Goal: Task Accomplishment & Management: Use online tool/utility

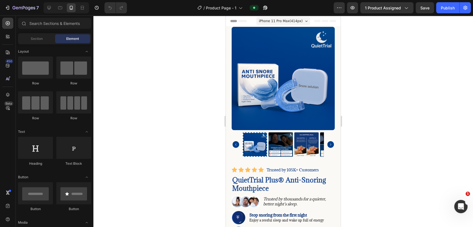
click at [214, 93] on div at bounding box center [282, 122] width 379 height 212
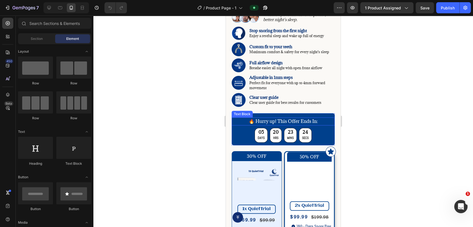
scroll to position [277, 0]
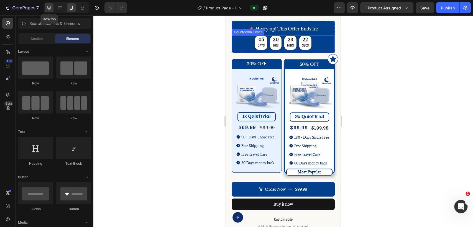
drag, startPoint x: 49, startPoint y: 9, endPoint x: 186, endPoint y: 83, distance: 155.6
click at [49, 9] on icon at bounding box center [49, 8] width 6 height 6
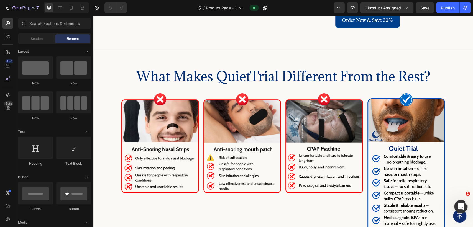
scroll to position [1228, 0]
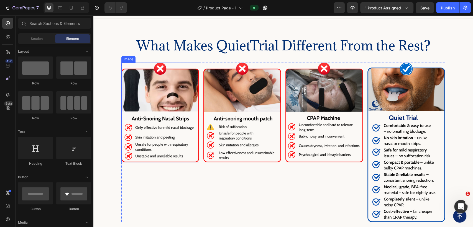
click at [169, 97] on img at bounding box center [160, 113] width 78 height 100
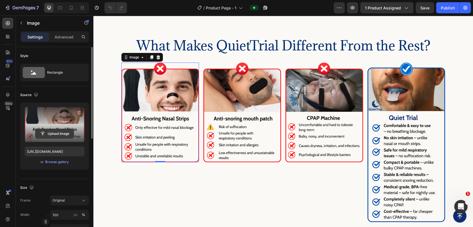
click at [57, 136] on input "file" at bounding box center [54, 133] width 38 height 9
click at [43, 133] on input "file" at bounding box center [54, 133] width 38 height 9
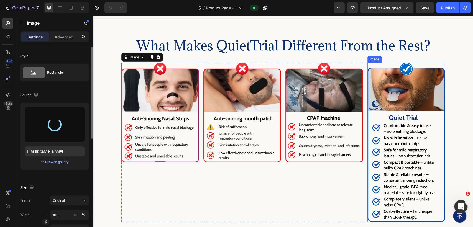
type input "[URL][DOMAIN_NAME]"
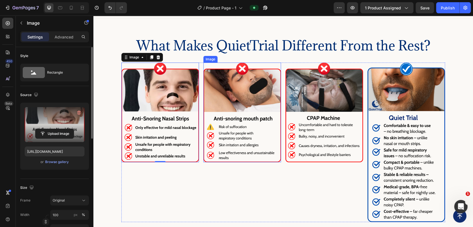
click at [250, 132] on img at bounding box center [242, 113] width 78 height 100
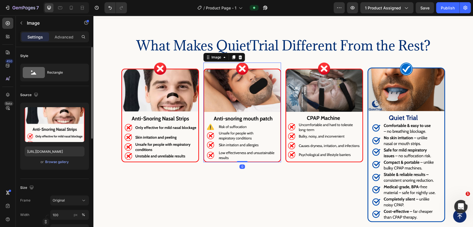
click at [174, 127] on img at bounding box center [160, 113] width 78 height 100
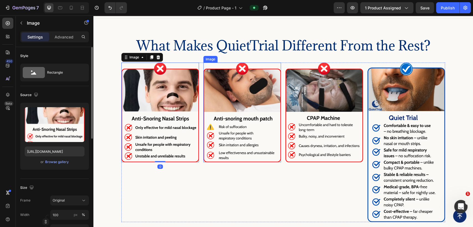
click at [248, 131] on img at bounding box center [242, 113] width 78 height 100
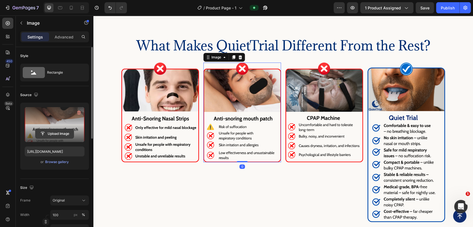
click at [62, 135] on input "file" at bounding box center [54, 133] width 38 height 9
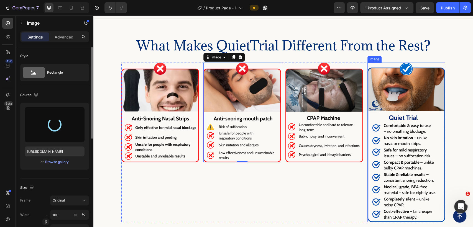
type input "[URL][DOMAIN_NAME]"
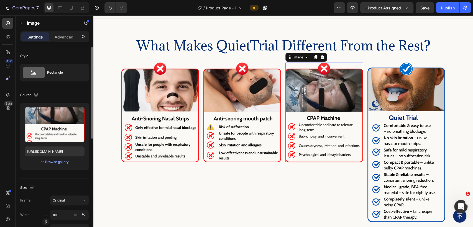
click at [320, 140] on img at bounding box center [324, 113] width 78 height 100
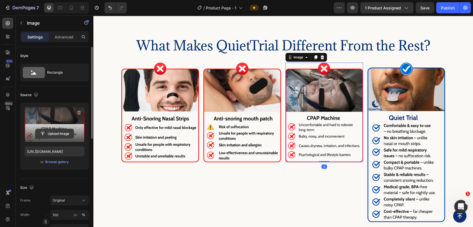
click at [53, 138] on input "file" at bounding box center [54, 133] width 38 height 9
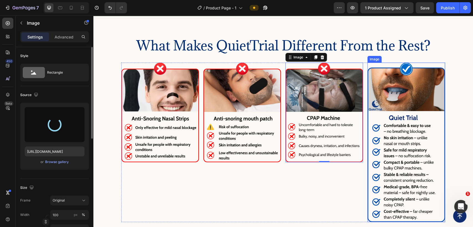
type input "[URL][DOMAIN_NAME]"
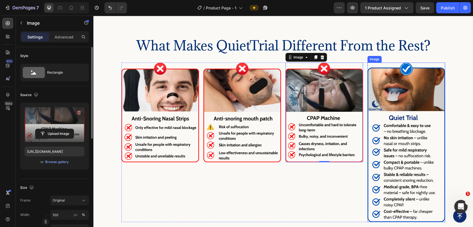
click at [320, 194] on img at bounding box center [406, 142] width 78 height 159
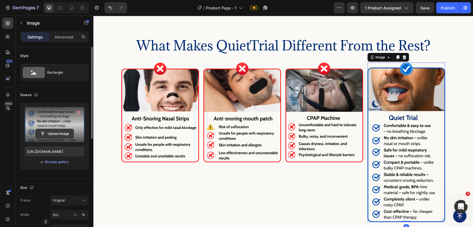
click at [55, 135] on input "file" at bounding box center [54, 133] width 38 height 9
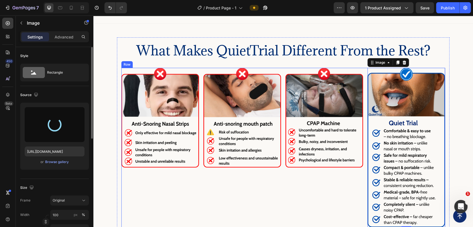
scroll to position [1259, 0]
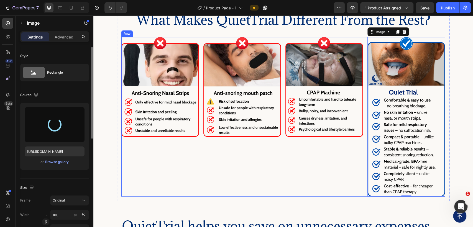
type input "[URL][DOMAIN_NAME]"
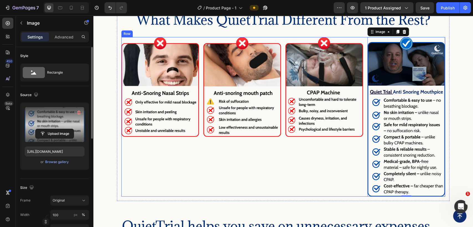
click at [320, 162] on div "Image" at bounding box center [324, 116] width 78 height 159
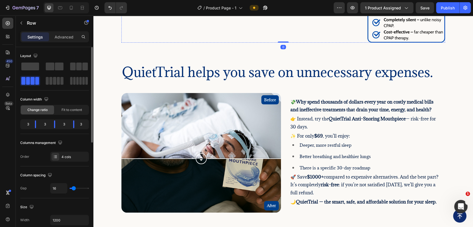
scroll to position [1443, 0]
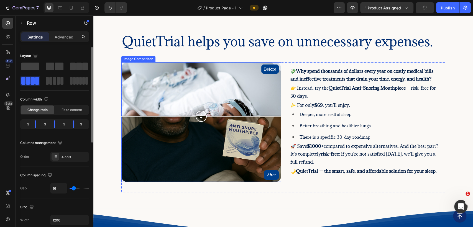
drag, startPoint x: 195, startPoint y: 128, endPoint x: 211, endPoint y: 116, distance: 19.4
click at [211, 116] on div at bounding box center [200, 116] width 159 height 11
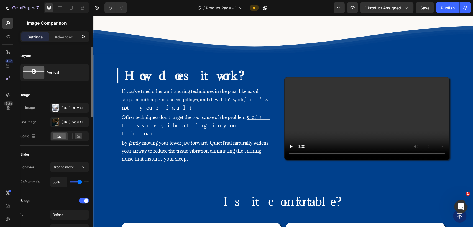
scroll to position [1659, 0]
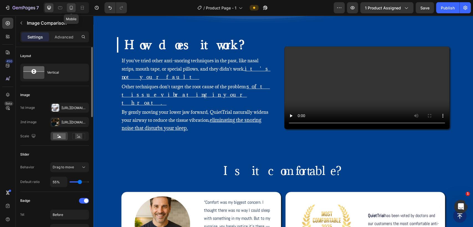
click at [73, 9] on icon at bounding box center [71, 8] width 6 height 6
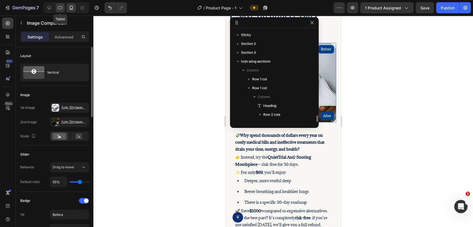
scroll to position [60, 0]
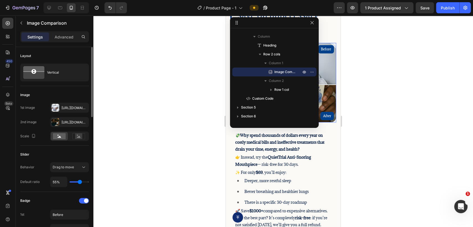
click at [320, 112] on div at bounding box center [282, 122] width 379 height 212
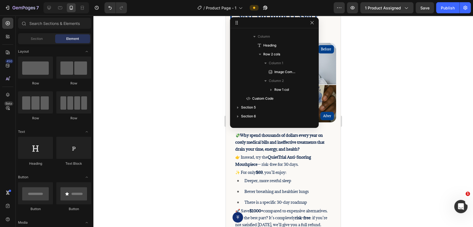
click at [315, 23] on div at bounding box center [274, 22] width 89 height 11
click at [310, 20] on icon "button" at bounding box center [312, 22] width 4 height 4
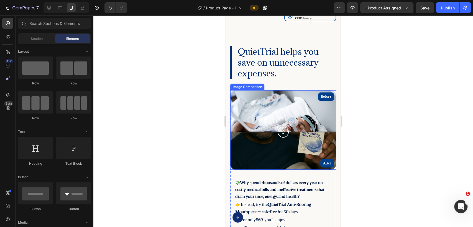
scroll to position [1767, 0]
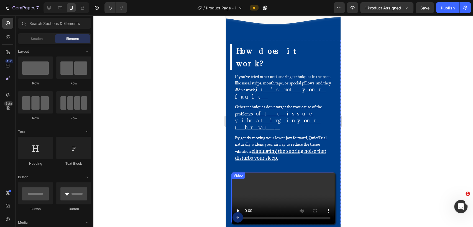
click at [306, 172] on video at bounding box center [283, 198] width 104 height 52
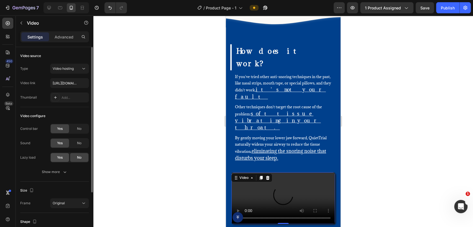
click at [60, 157] on span "Yes" at bounding box center [60, 157] width 6 height 5
click at [64, 170] on icon "button" at bounding box center [65, 172] width 6 height 6
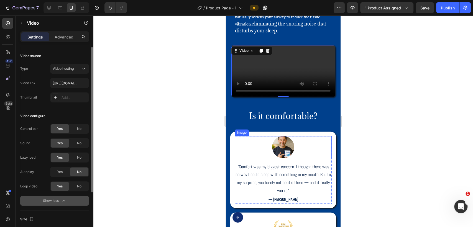
scroll to position [1921, 0]
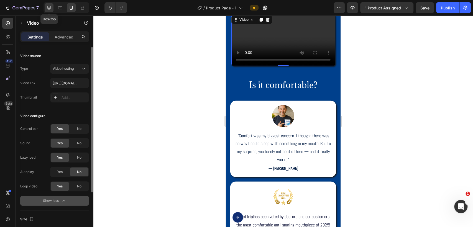
click at [52, 9] on div at bounding box center [49, 7] width 9 height 9
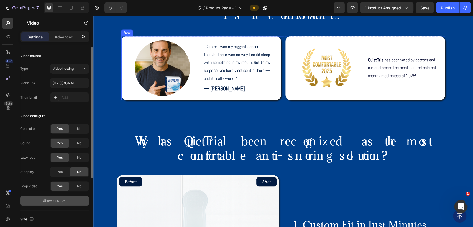
scroll to position [1767, 0]
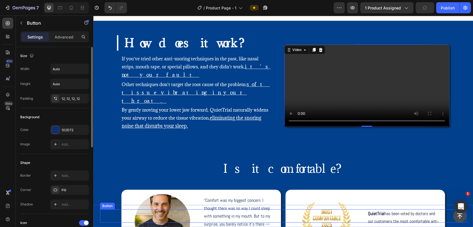
click at [320, 215] on button "<p>Button</p>" at bounding box center [459, 215] width 13 height 13
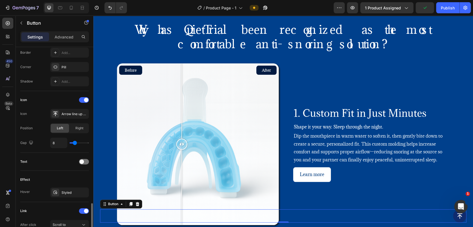
scroll to position [186, 0]
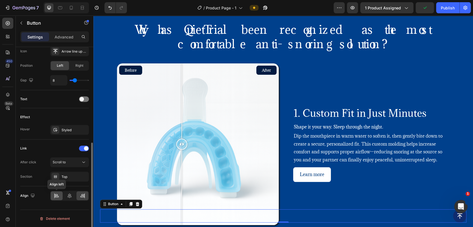
click at [59, 196] on icon at bounding box center [57, 196] width 6 height 6
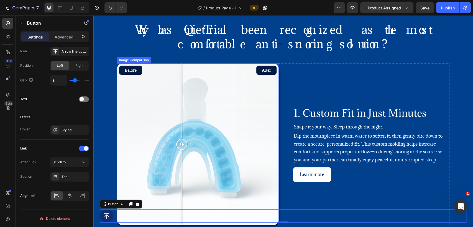
scroll to position [1890, 0]
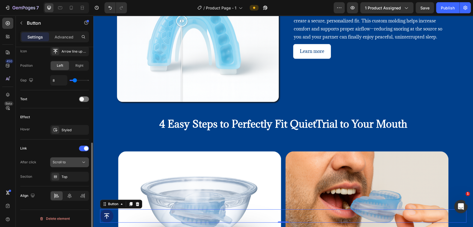
click at [75, 163] on div "Scroll to" at bounding box center [67, 162] width 28 height 5
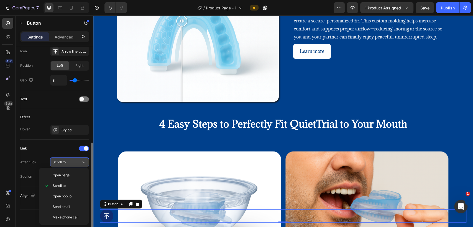
click at [75, 163] on div "Scroll to" at bounding box center [67, 162] width 28 height 5
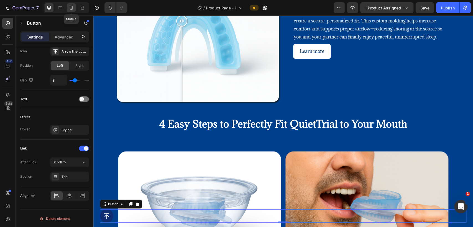
click at [71, 10] on icon at bounding box center [71, 8] width 6 height 6
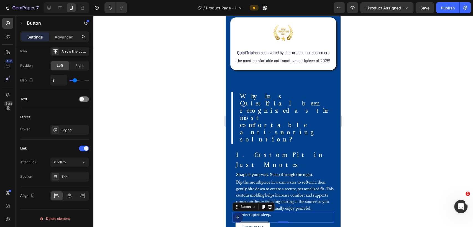
scroll to position [1665, 0]
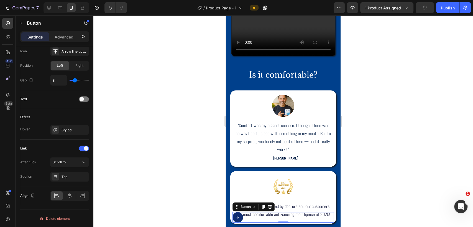
click at [320, 8] on button "button" at bounding box center [424, 7] width 18 height 11
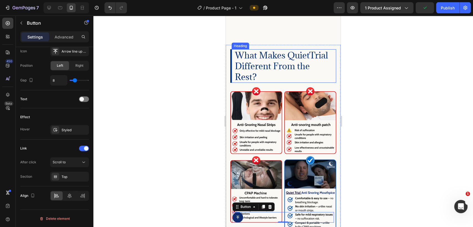
scroll to position [1095, 0]
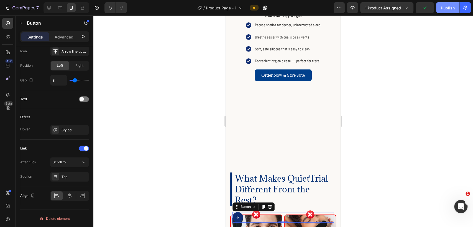
click at [320, 6] on div "Publish" at bounding box center [448, 8] width 14 height 6
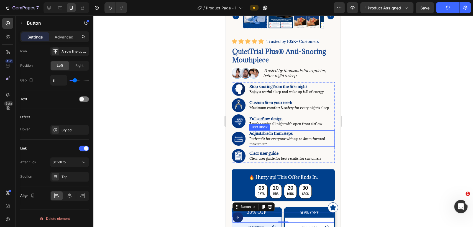
scroll to position [67, 0]
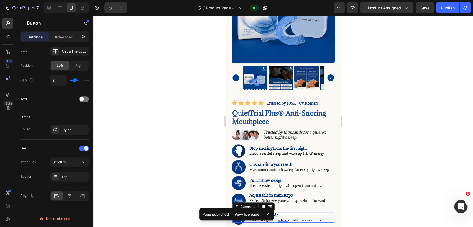
click at [320, 99] on div at bounding box center [282, 122] width 379 height 212
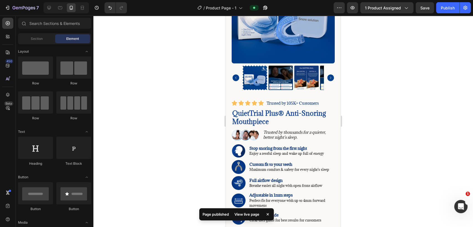
scroll to position [5, 0]
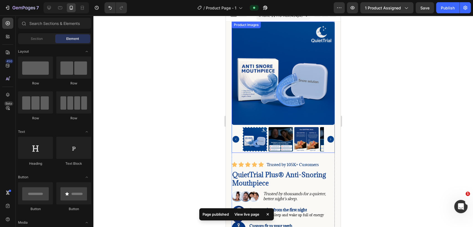
click at [282, 135] on img at bounding box center [280, 139] width 24 height 24
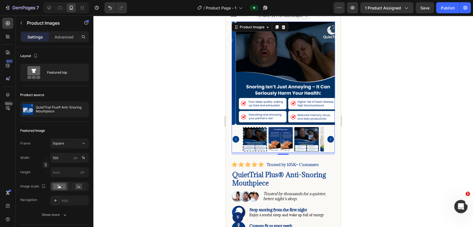
click at [271, 136] on img at bounding box center [280, 139] width 24 height 24
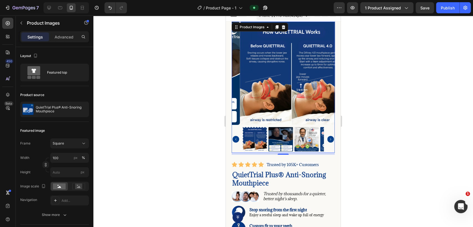
click at [288, 132] on img at bounding box center [280, 139] width 24 height 24
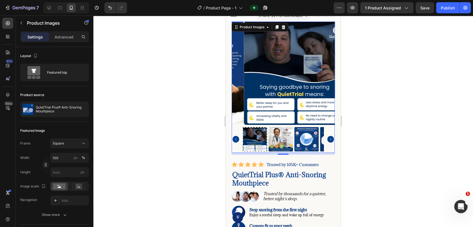
click at [282, 137] on img at bounding box center [280, 139] width 24 height 24
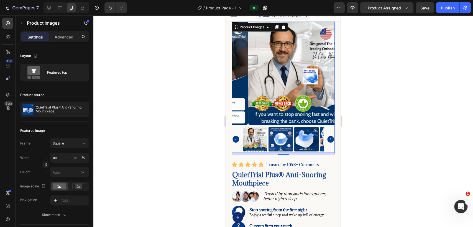
click at [286, 132] on img at bounding box center [280, 139] width 24 height 24
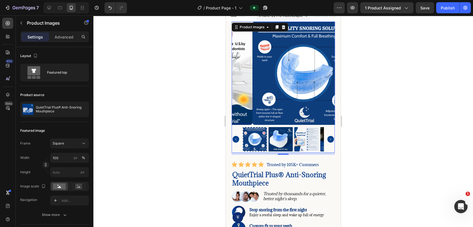
click at [286, 137] on img at bounding box center [280, 139] width 24 height 24
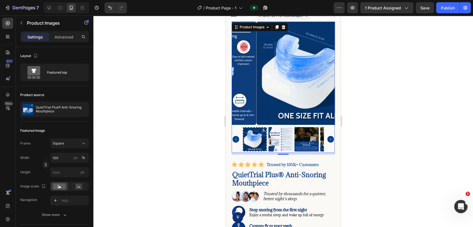
click at [288, 136] on img at bounding box center [280, 139] width 24 height 24
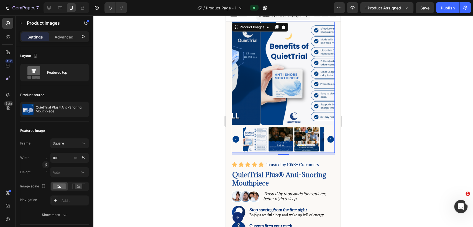
click at [283, 132] on img at bounding box center [280, 139] width 24 height 24
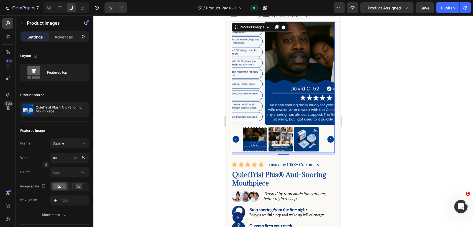
click at [285, 135] on img at bounding box center [280, 139] width 24 height 24
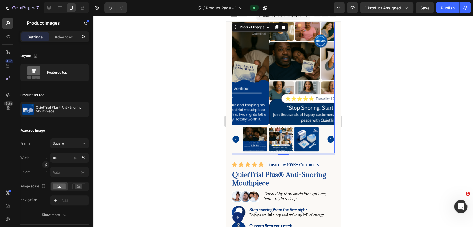
click at [320, 123] on div at bounding box center [282, 122] width 379 height 212
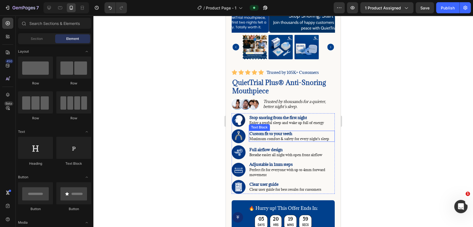
scroll to position [128, 0]
